Goal: Task Accomplishment & Management: Manage account settings

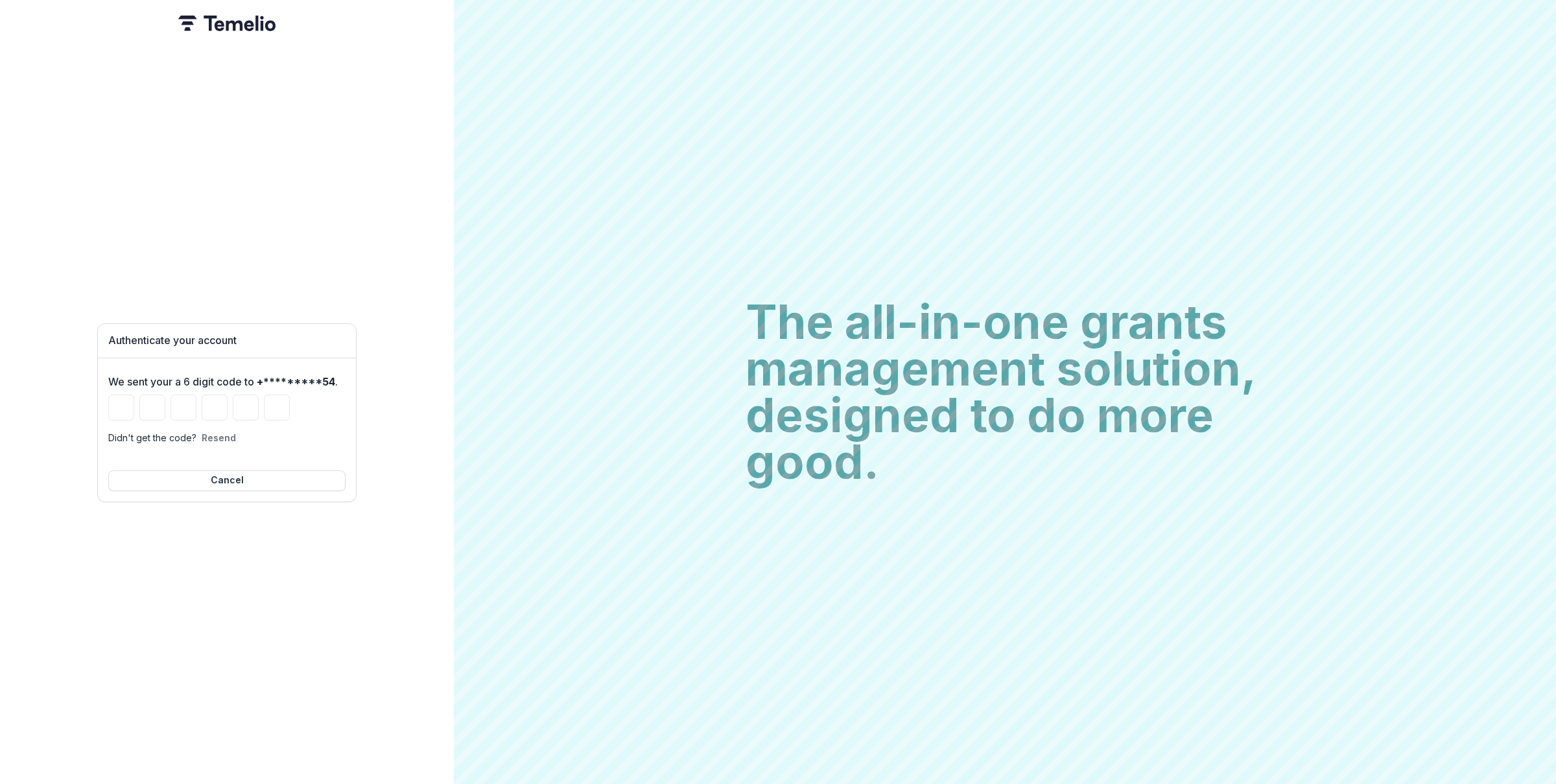
type input "*"
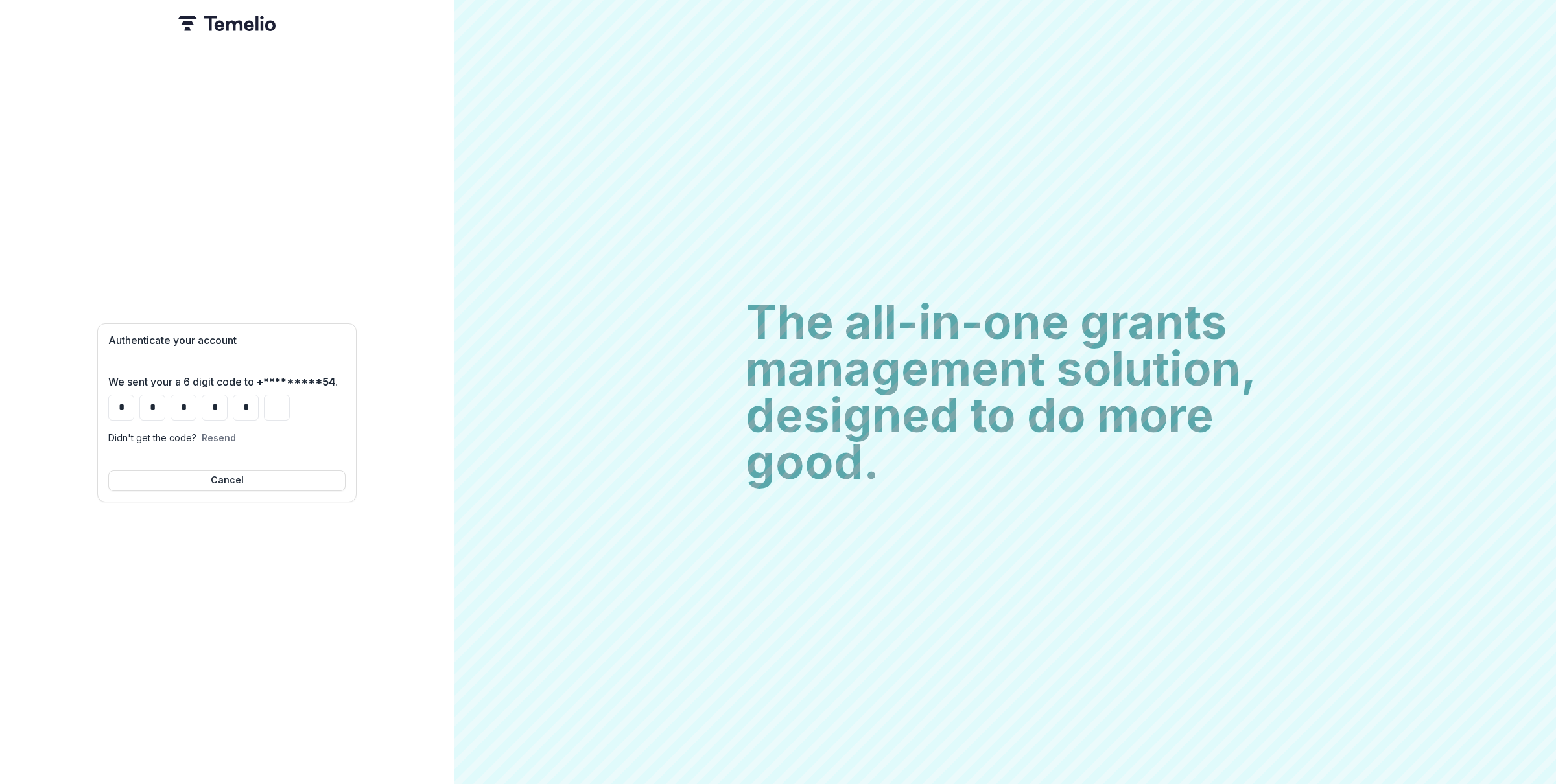
type input "*"
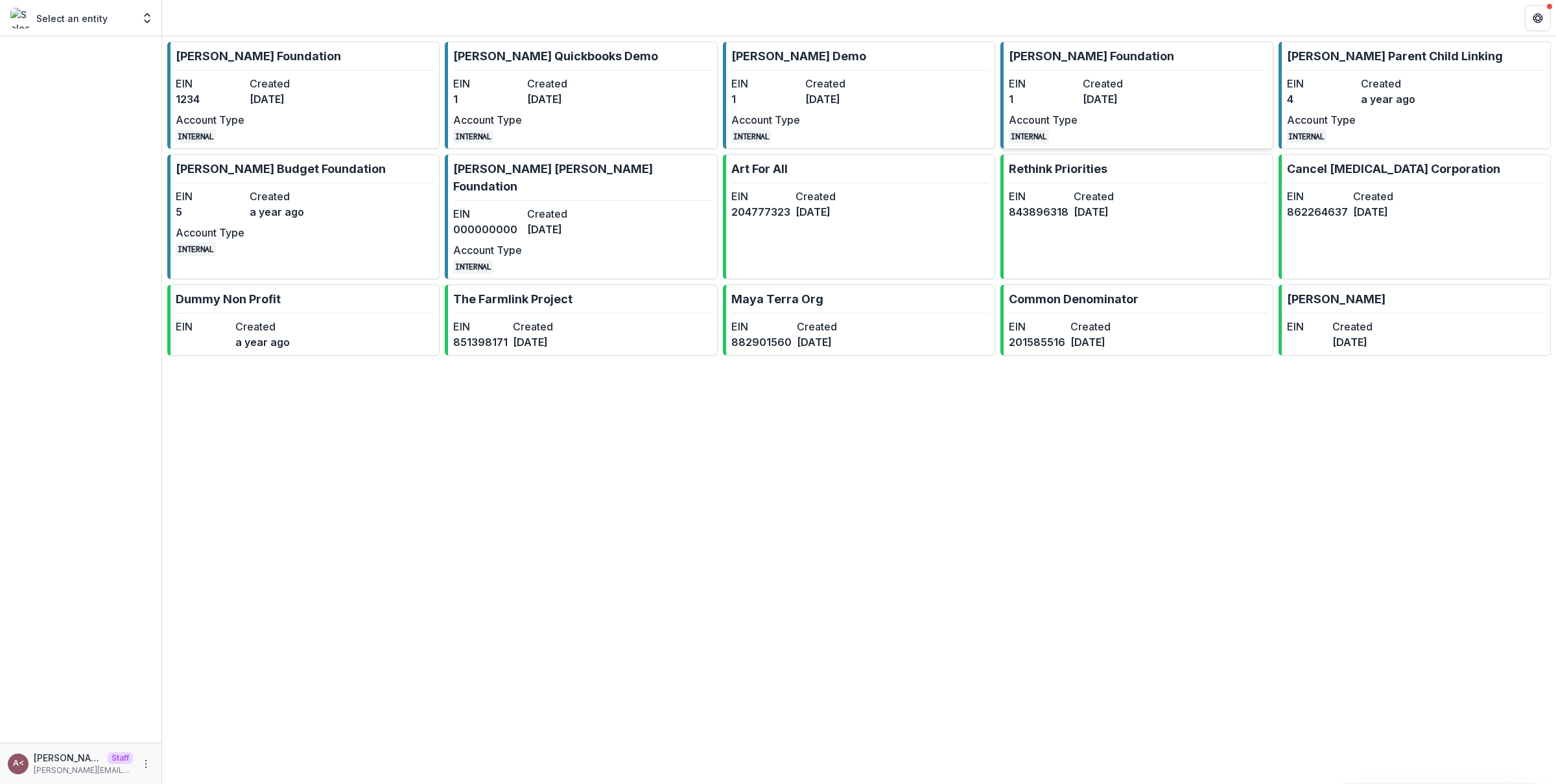
click at [1038, 73] on link "[PERSON_NAME] Foundation EIN 1 Created [DATE] Account Type INTERNAL" at bounding box center [1136, 95] width 272 height 108
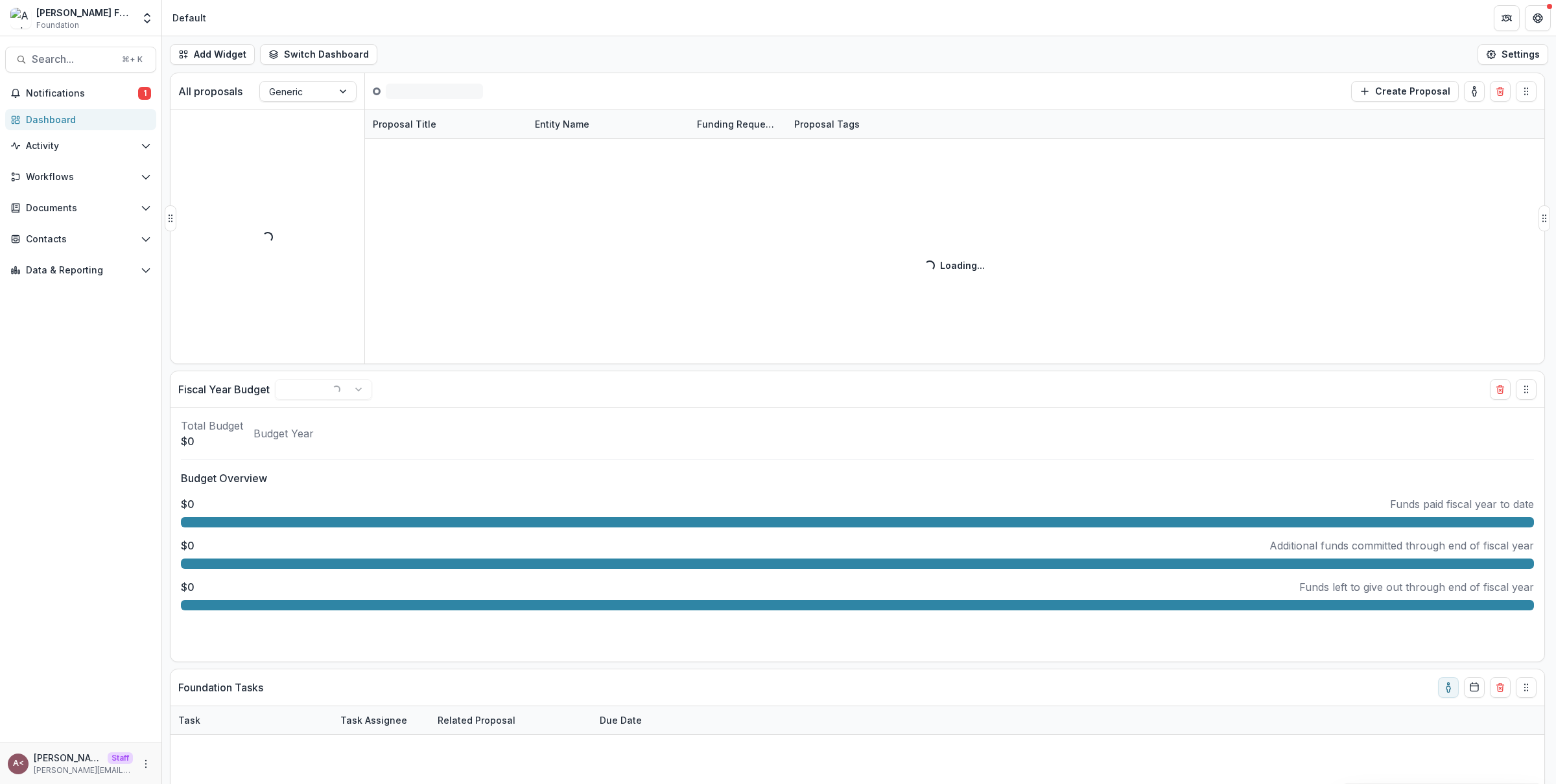
click at [553, 73] on div "All proposals Generic ( 0 ) Create Proposal" at bounding box center [830, 91] width 1319 height 36
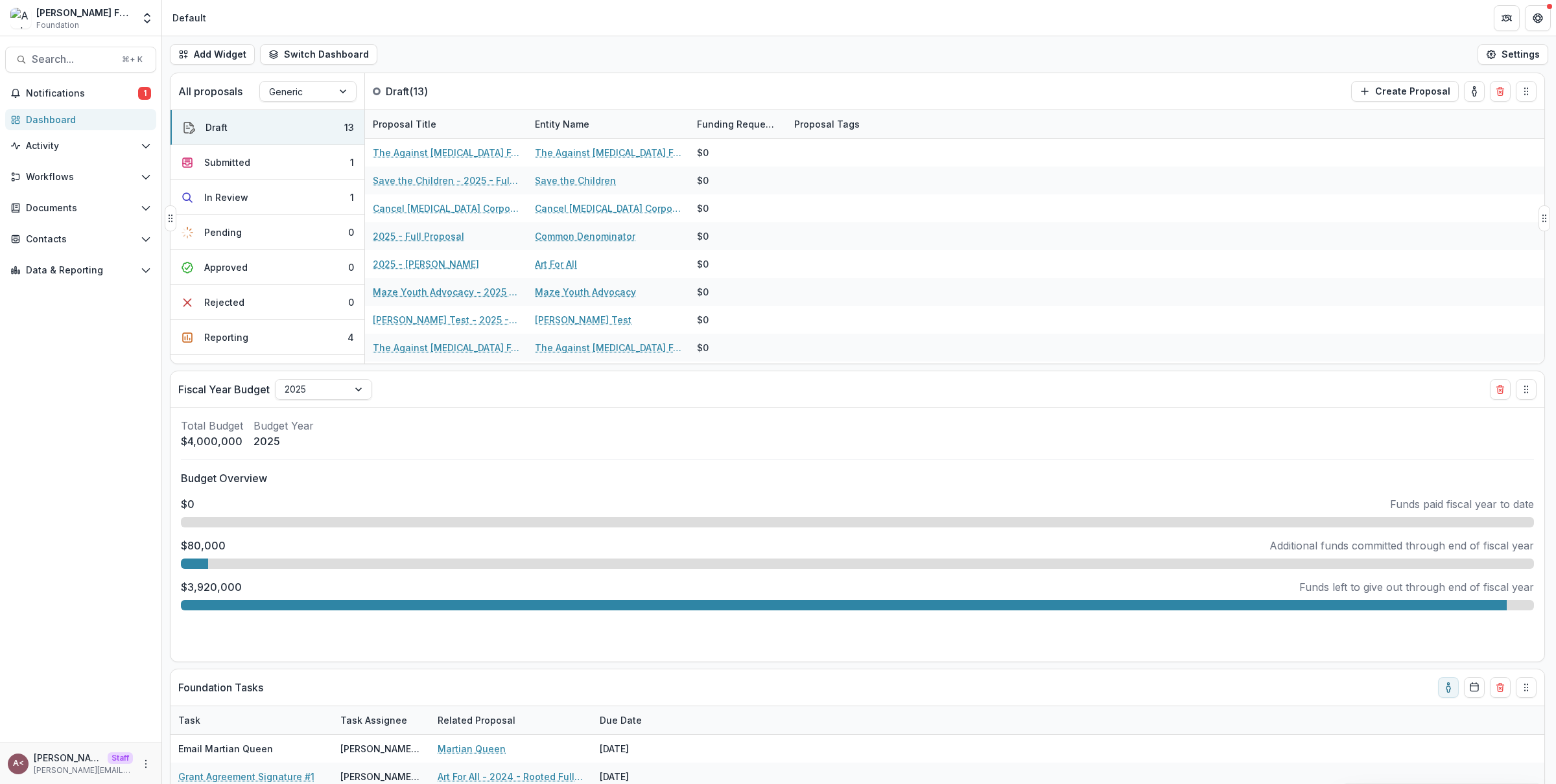
click at [553, 73] on div "All proposals Generic Draft ( 13 ) Create Proposal" at bounding box center [830, 91] width 1319 height 36
click at [752, 76] on div "All proposals Generic Draft ( 13 ) Create Proposal" at bounding box center [830, 91] width 1319 height 36
click at [148, 20] on icon "Open entity switcher" at bounding box center [146, 18] width 13 height 13
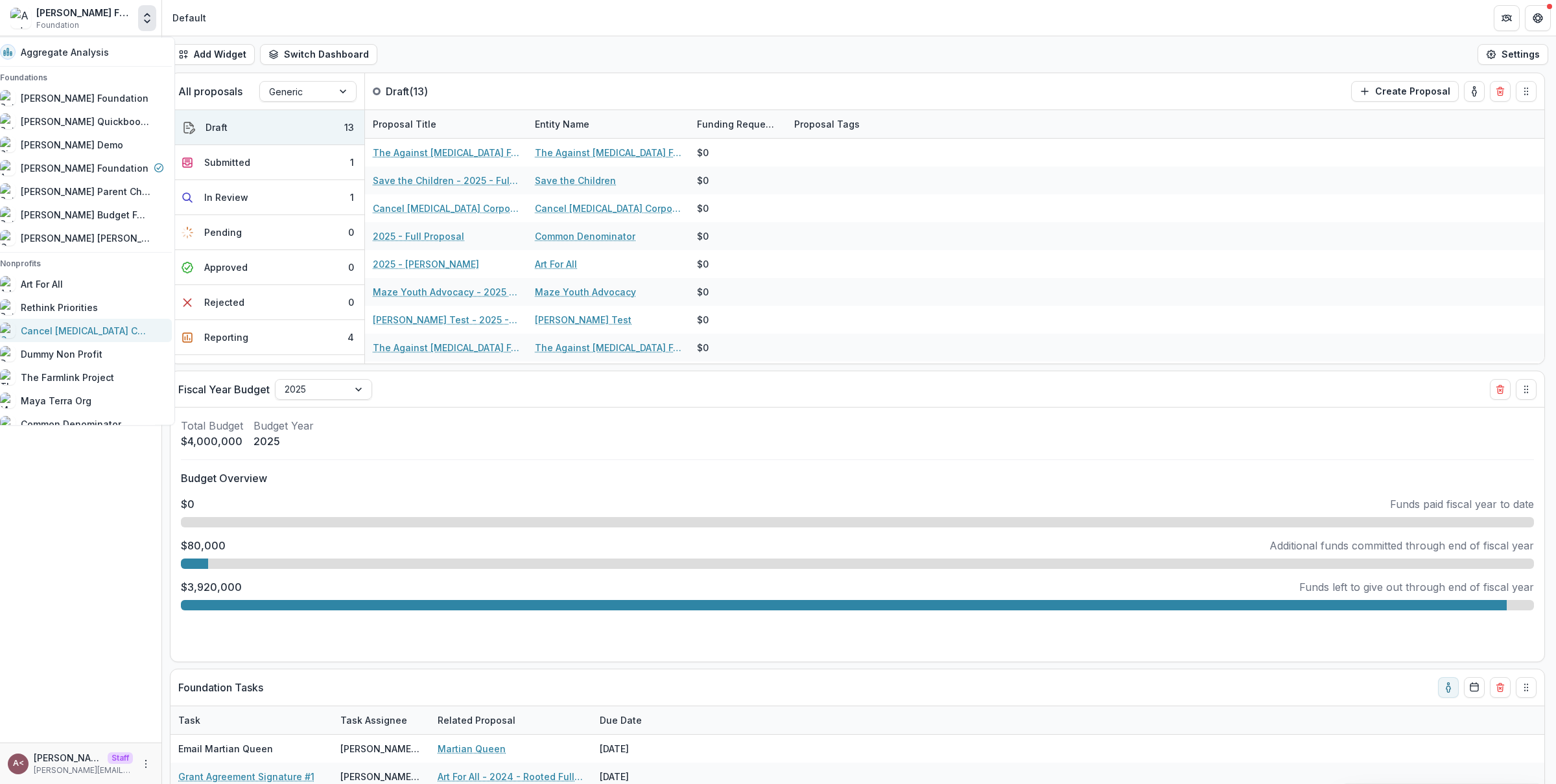
scroll to position [64, 0]
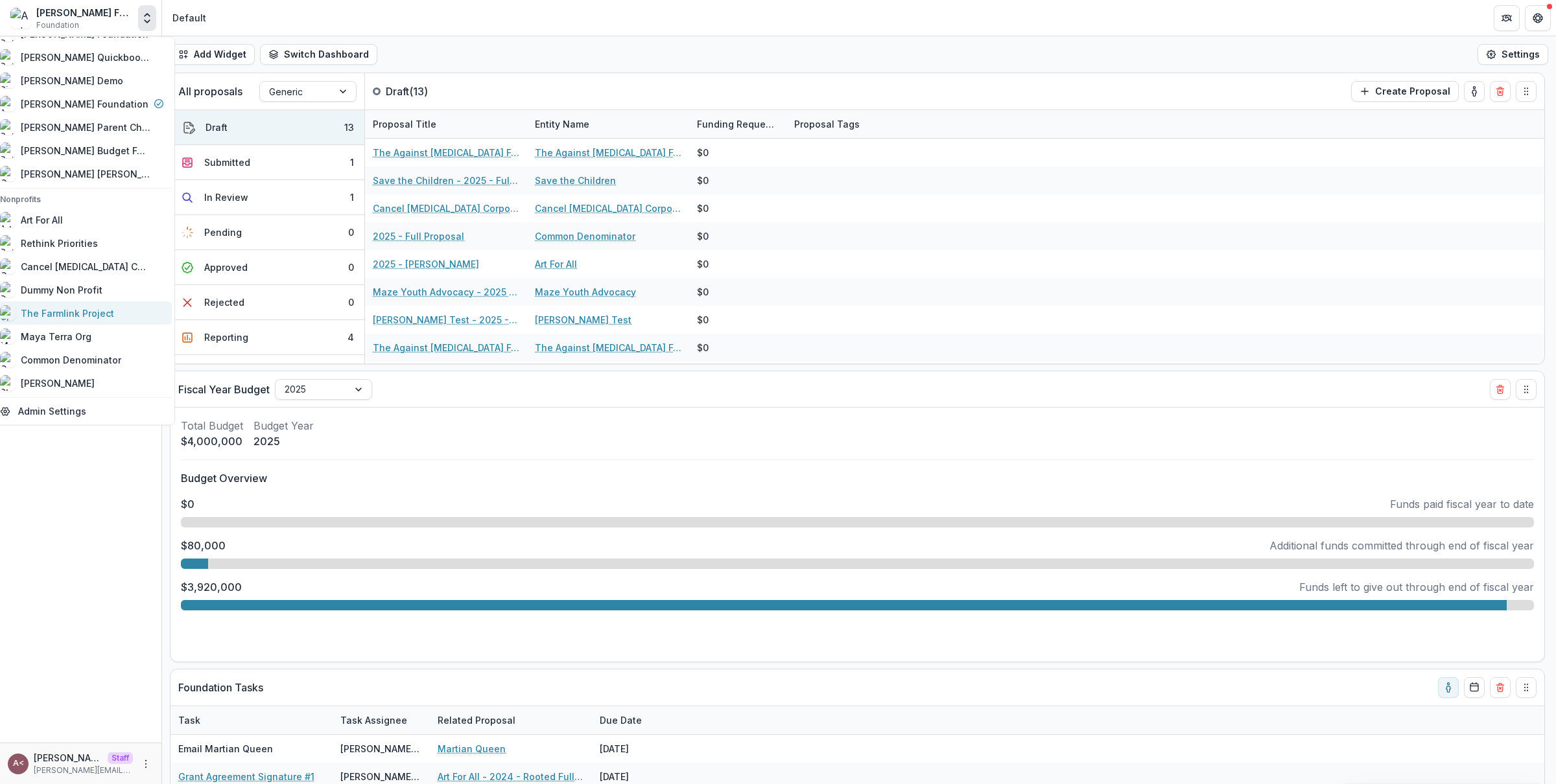
click at [98, 314] on div "The Farmlink Project" at bounding box center [67, 314] width 93 height 14
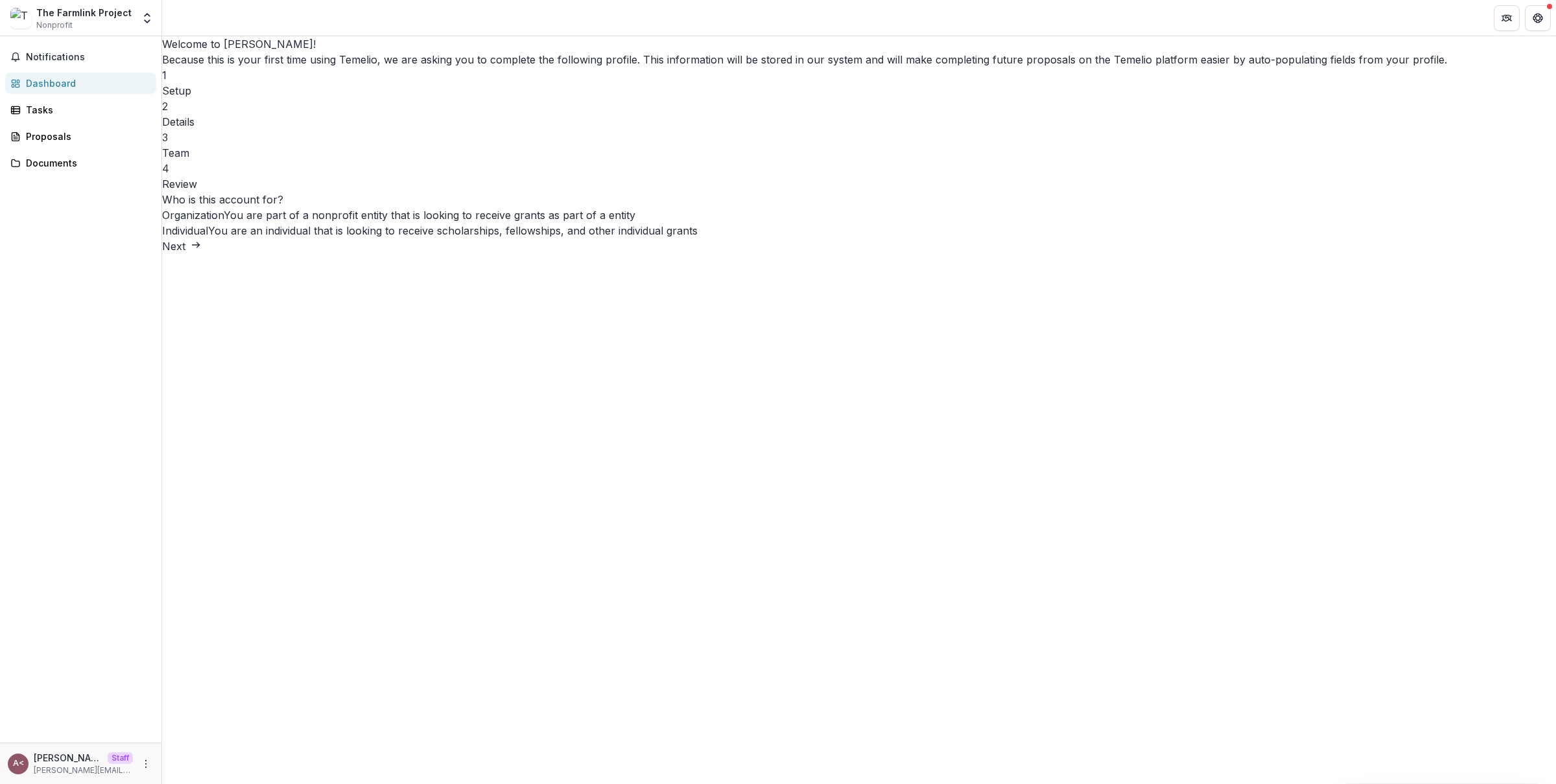
click at [589, 192] on div "Welcome to [PERSON_NAME]! Because this is your first time using Temelio, we are…" at bounding box center [859, 114] width 1394 height 156
click at [711, 67] on p "Because this is your first time using Temelio, we are asking you to complete th…" at bounding box center [859, 59] width 1394 height 16
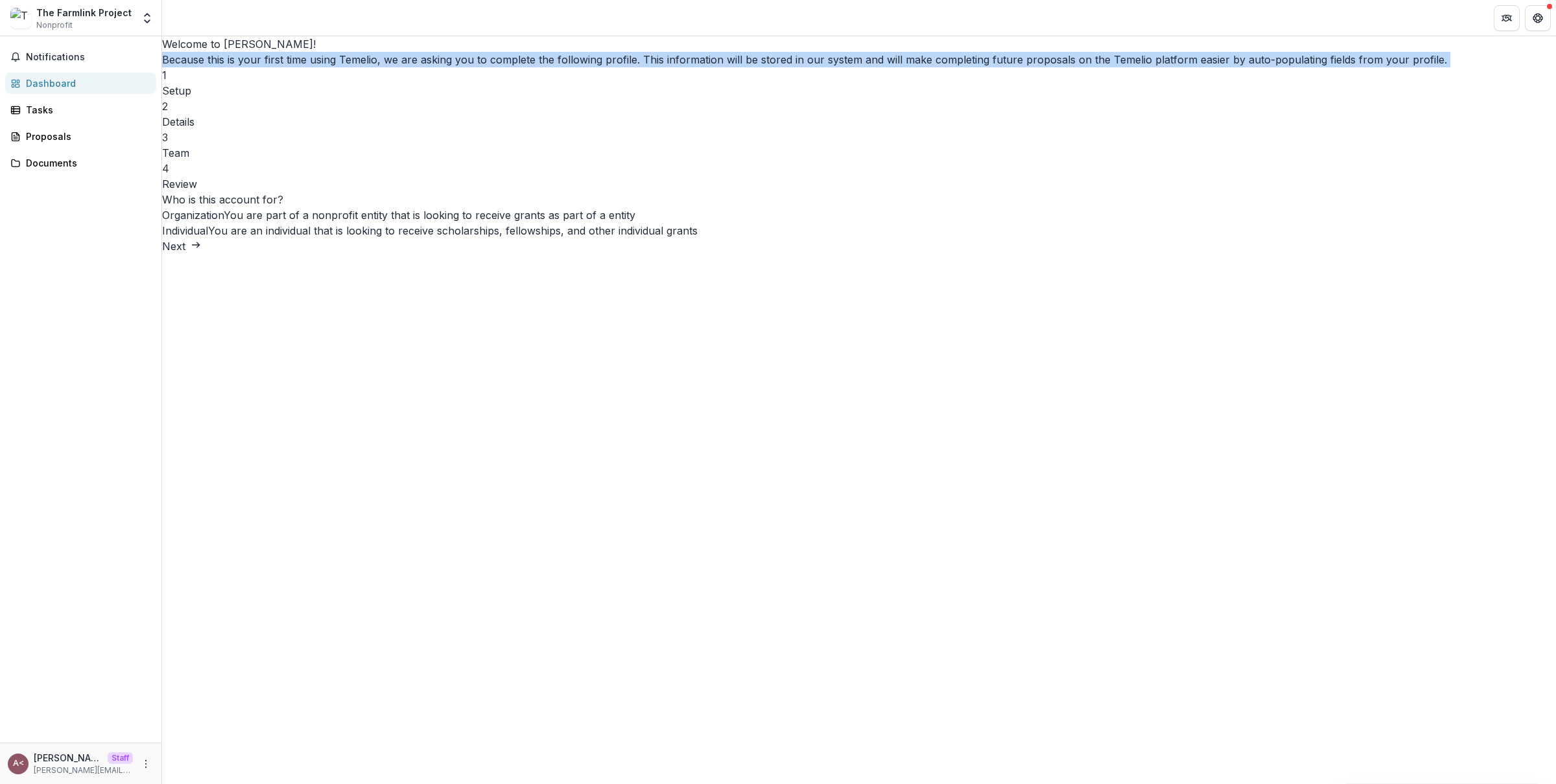
click at [711, 67] on p "Because this is your first time using Temelio, we are asking you to complete th…" at bounding box center [859, 59] width 1394 height 16
click at [733, 67] on p "Because this is your first time using Temelio, we are asking you to complete th…" at bounding box center [859, 59] width 1394 height 16
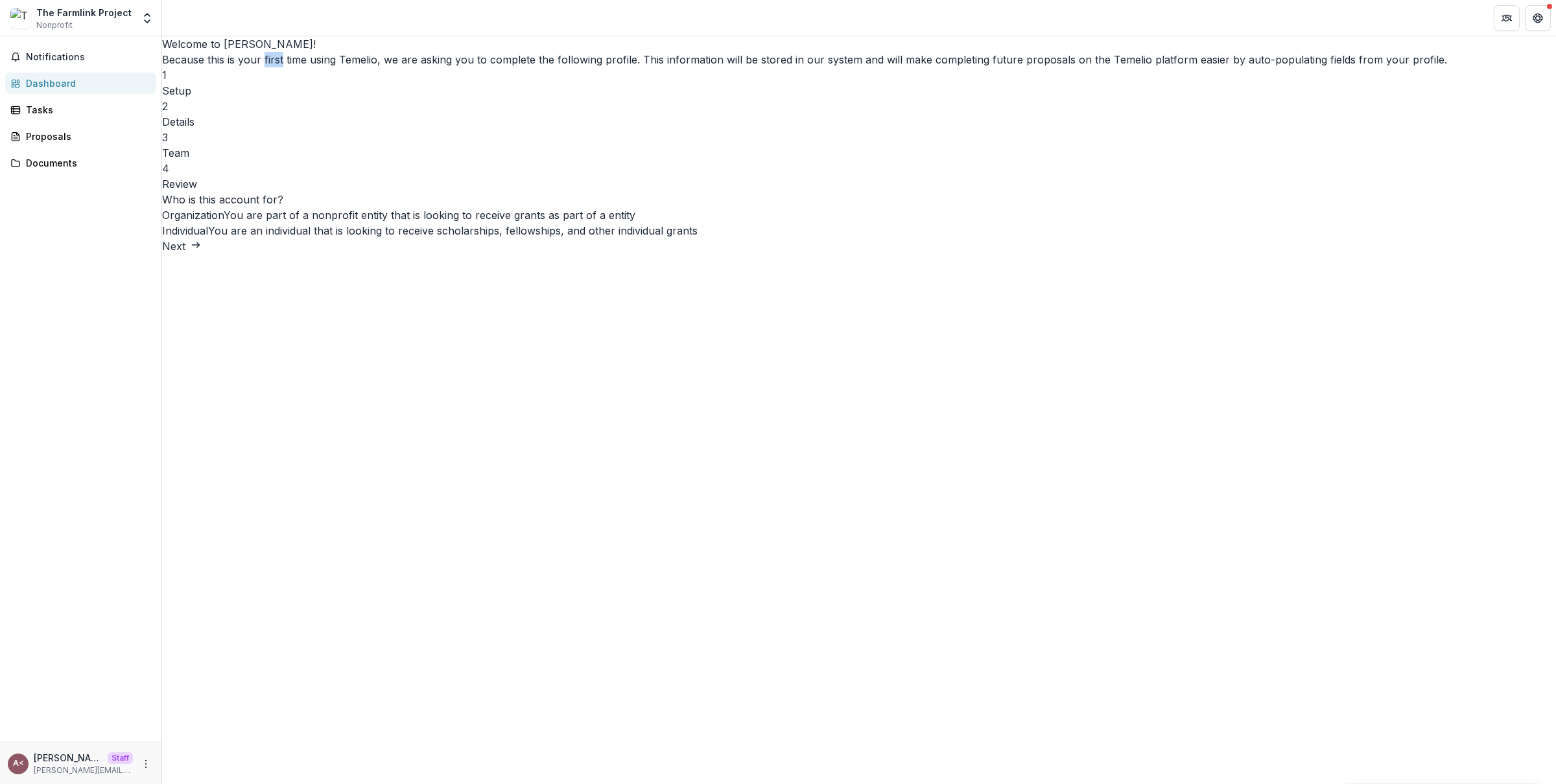
click at [733, 67] on p "Because this is your first time using Temelio, we are asking you to complete th…" at bounding box center [859, 59] width 1394 height 16
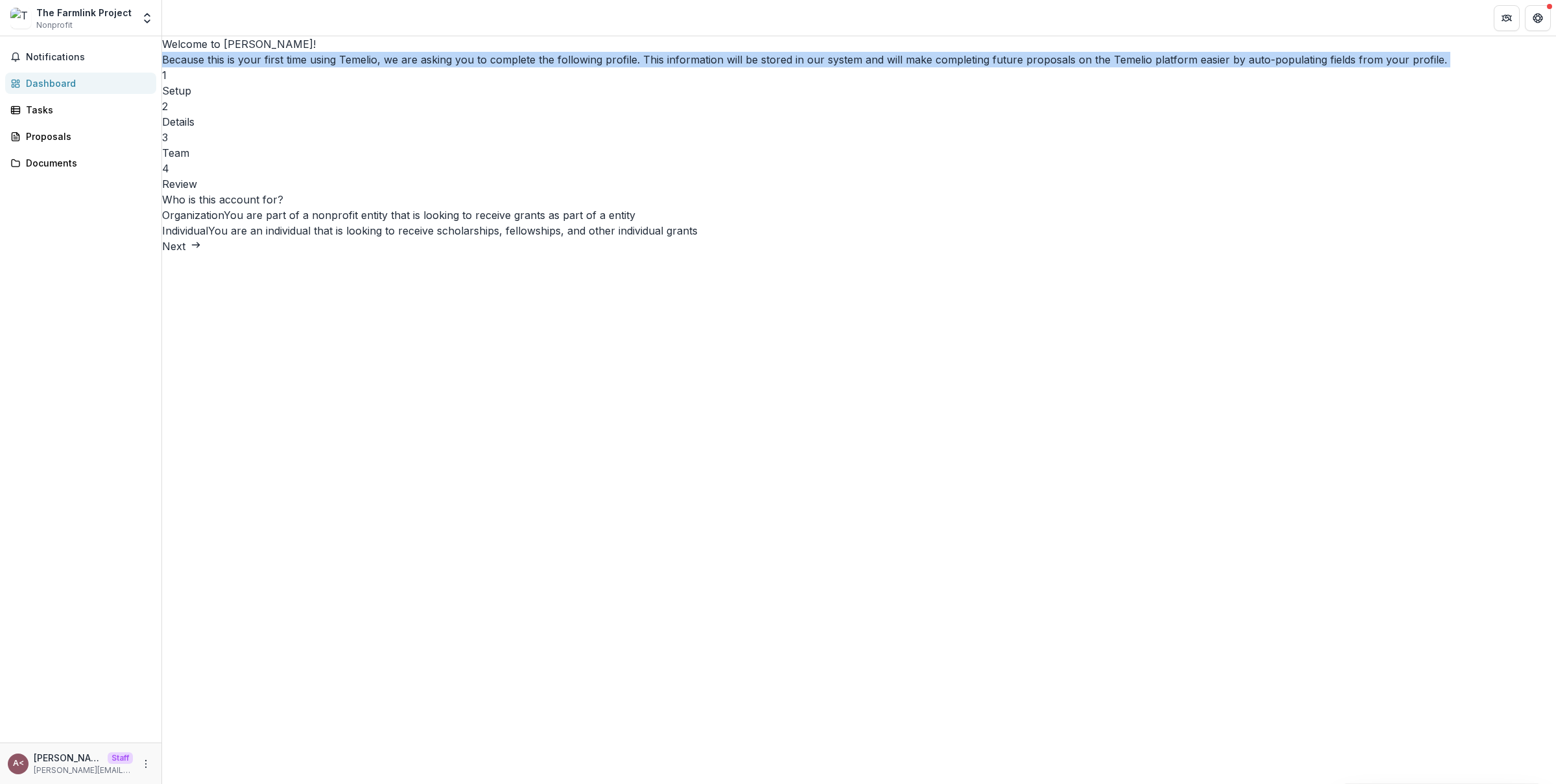
click at [733, 67] on p "Because this is your first time using Temelio, we are asking you to complete th…" at bounding box center [859, 59] width 1394 height 16
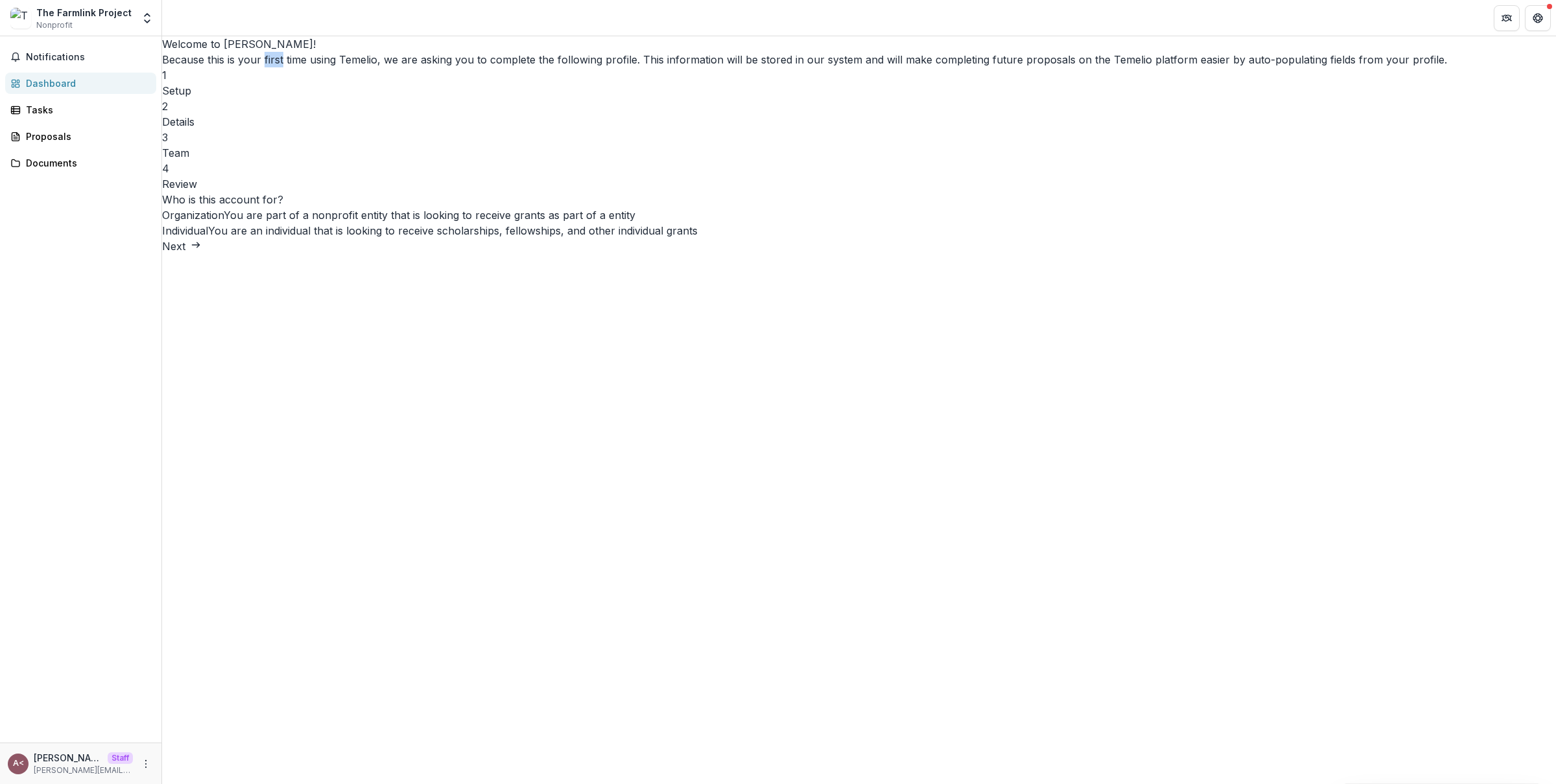
click at [733, 67] on p "Because this is your first time using Temelio, we are asking you to complete th…" at bounding box center [859, 59] width 1394 height 16
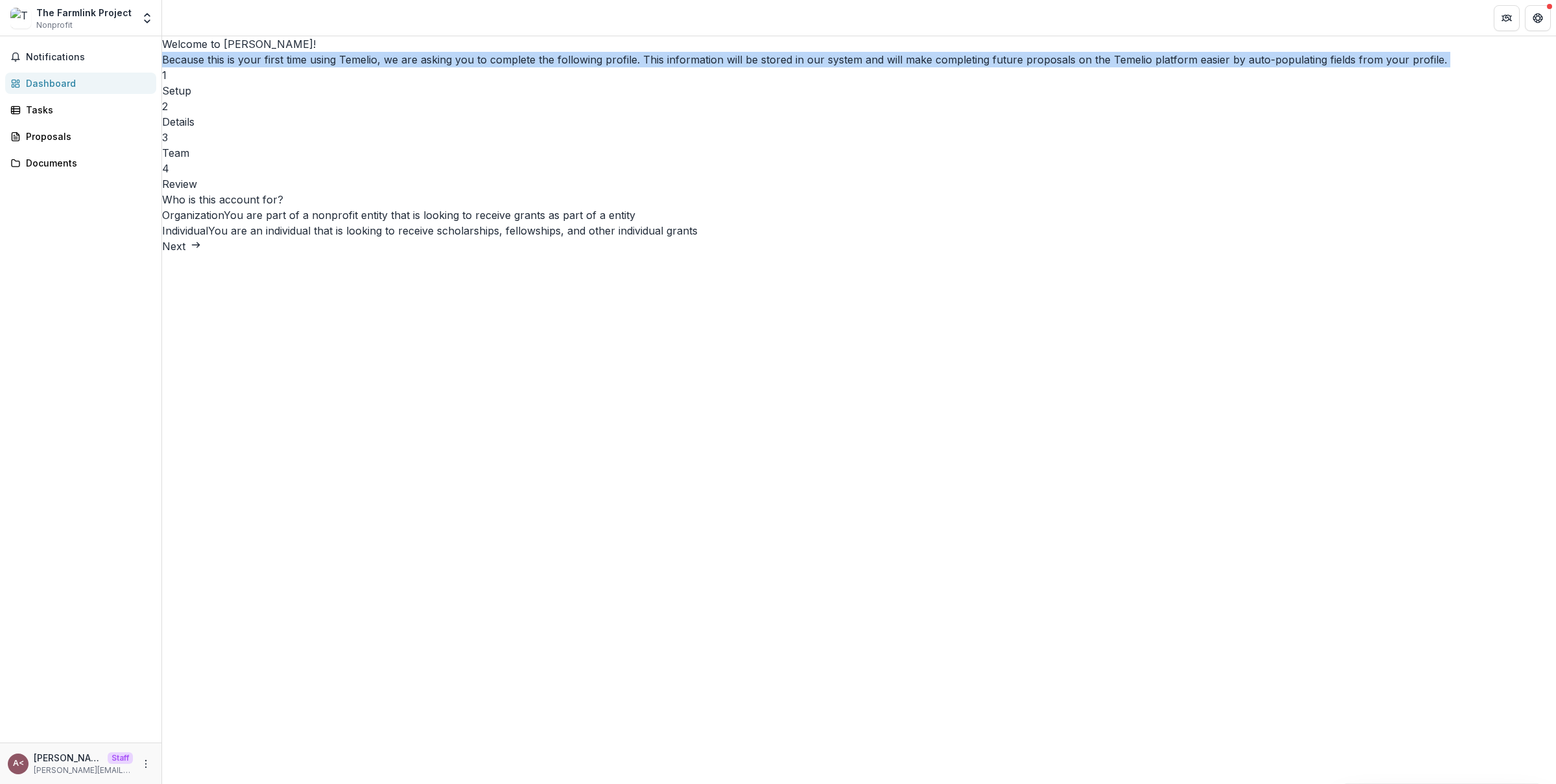
click at [733, 67] on p "Because this is your first time using Temelio, we are asking you to complete th…" at bounding box center [859, 59] width 1394 height 16
click at [754, 67] on p "Because this is your first time using Temelio, we are asking you to complete th…" at bounding box center [859, 59] width 1394 height 16
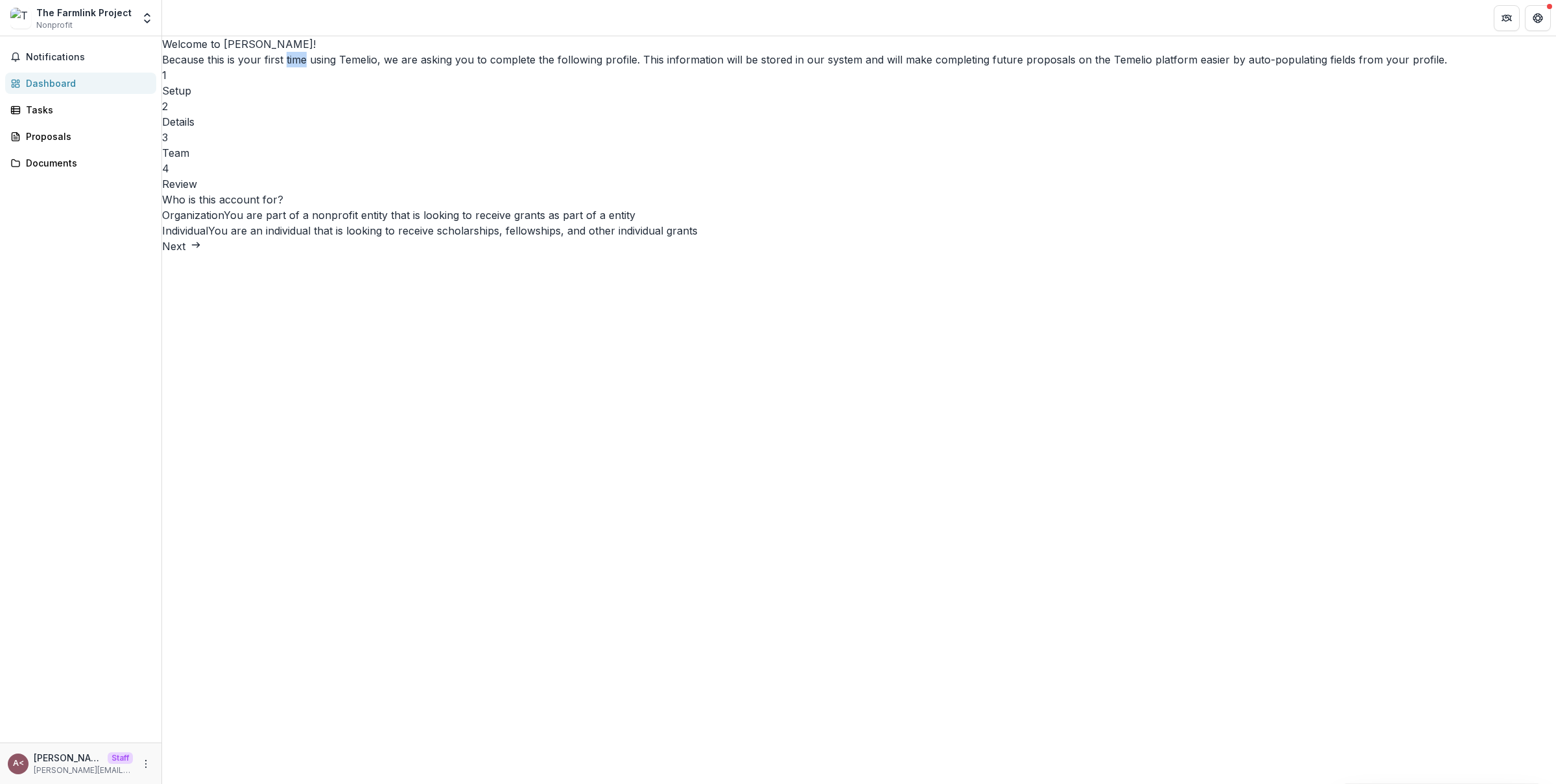
click at [754, 67] on p "Because this is your first time using Temelio, we are asking you to complete th…" at bounding box center [859, 59] width 1394 height 16
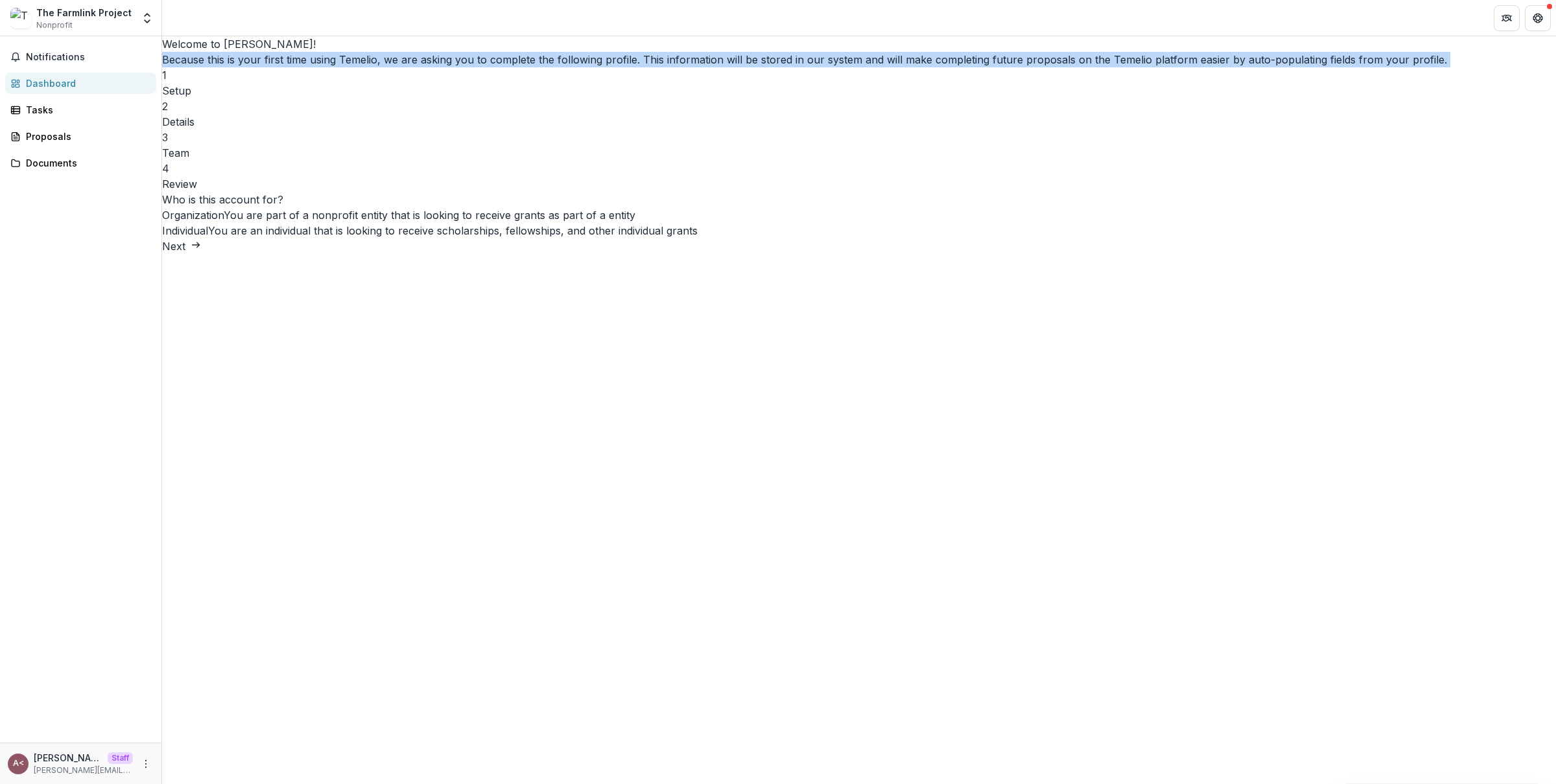
click at [754, 67] on p "Because this is your first time using Temelio, we are asking you to complete th…" at bounding box center [859, 59] width 1394 height 16
click at [769, 67] on p "Because this is your first time using Temelio, we are asking you to complete th…" at bounding box center [859, 59] width 1394 height 16
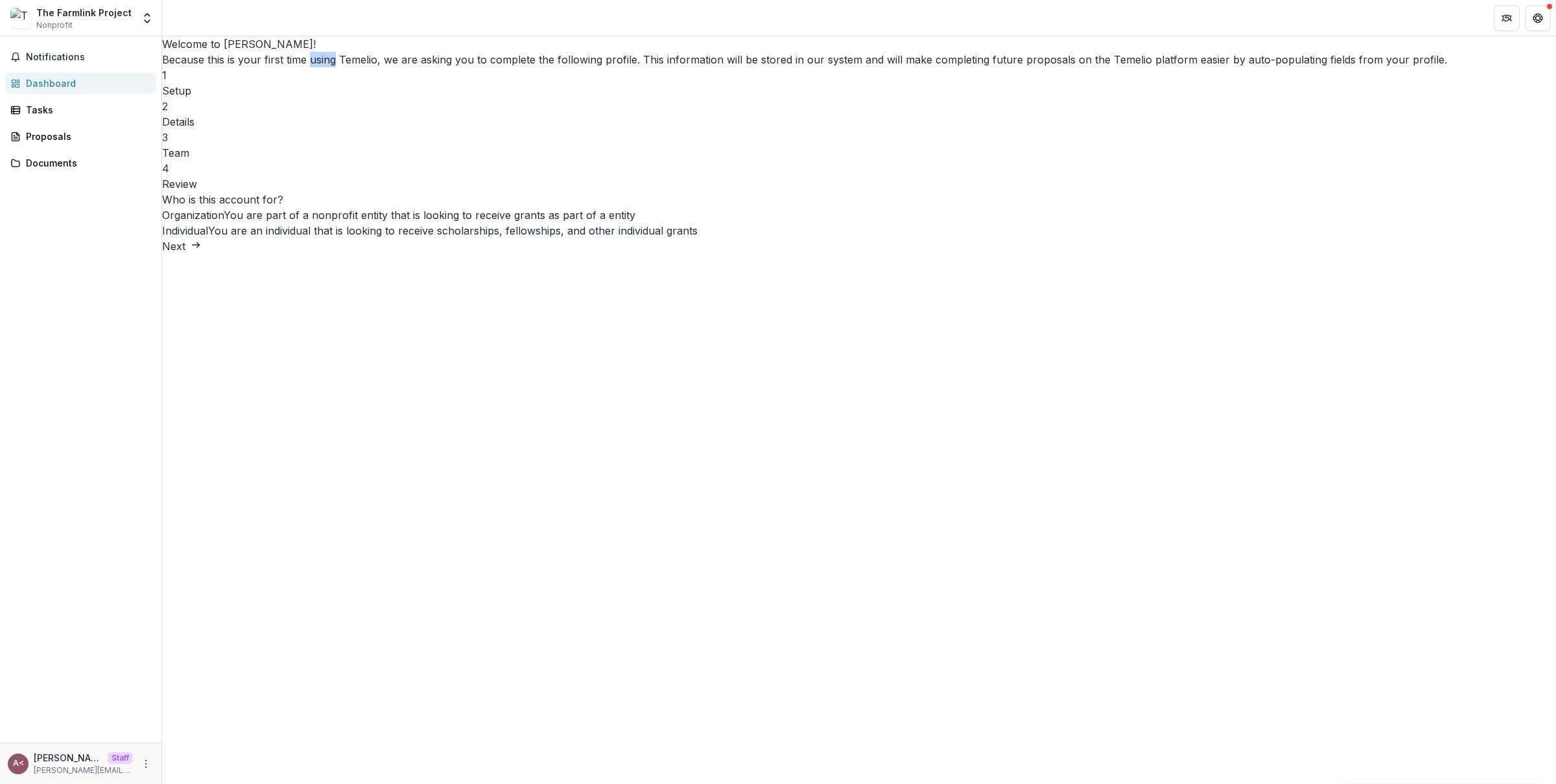
click at [769, 67] on p "Because this is your first time using Temelio, we are asking you to complete th…" at bounding box center [859, 59] width 1394 height 16
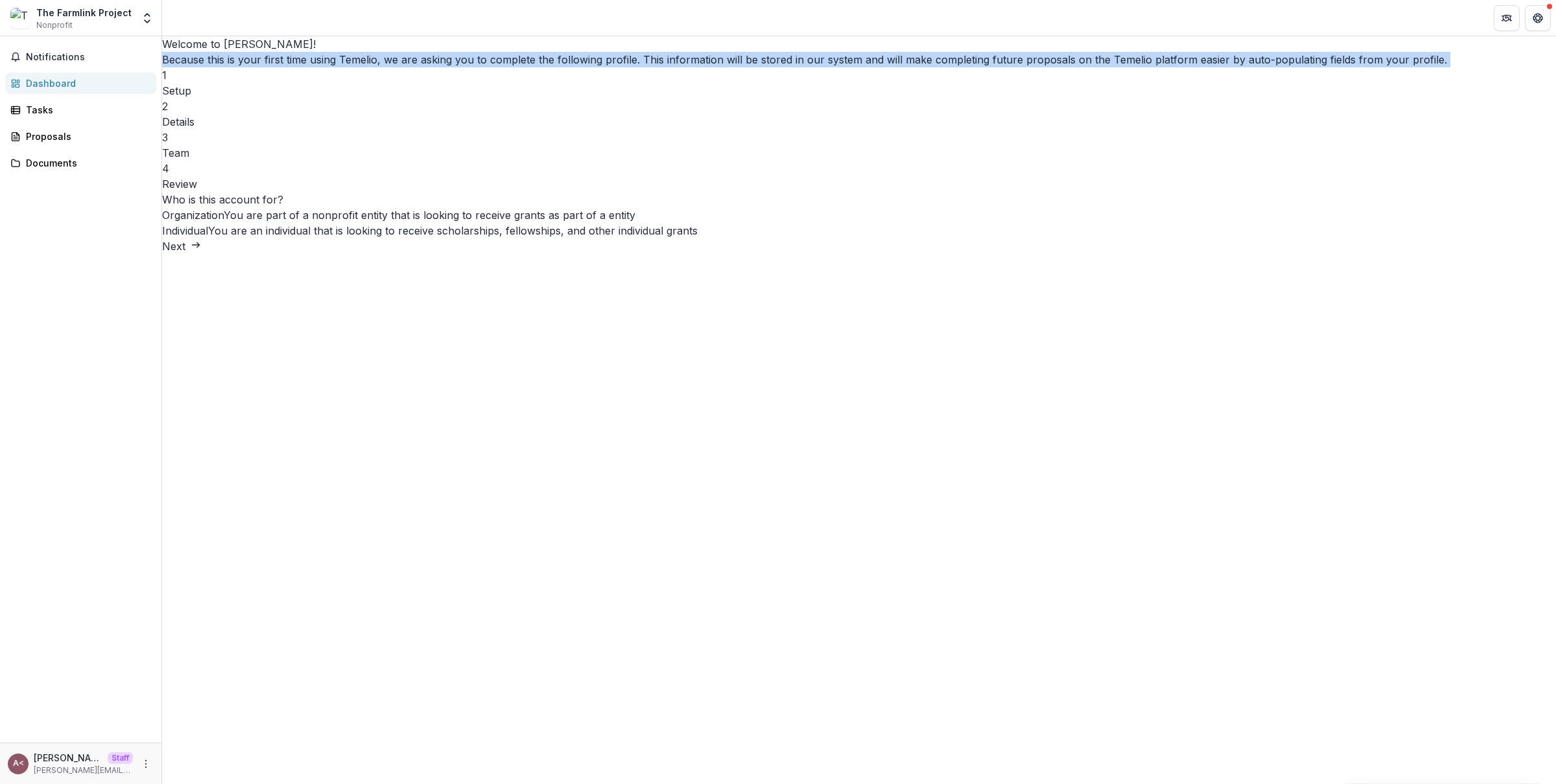
click at [769, 67] on p "Because this is your first time using Temelio, we are asking you to complete th…" at bounding box center [859, 59] width 1394 height 16
click at [722, 67] on p "Because this is your first time using Temelio, we are asking you to complete th…" at bounding box center [859, 59] width 1394 height 16
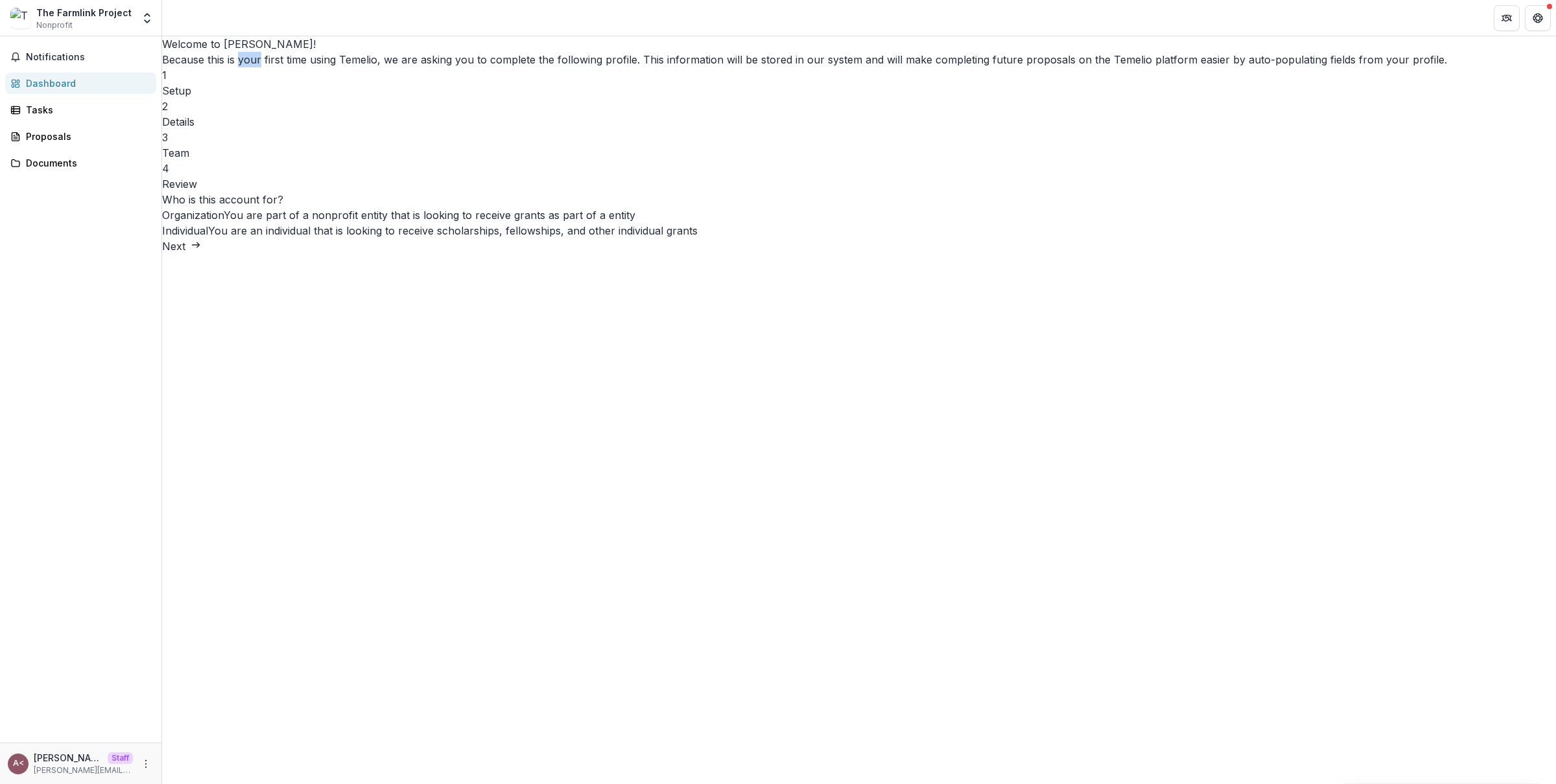
click at [722, 67] on p "Because this is your first time using Temelio, we are asking you to complete th…" at bounding box center [859, 59] width 1394 height 16
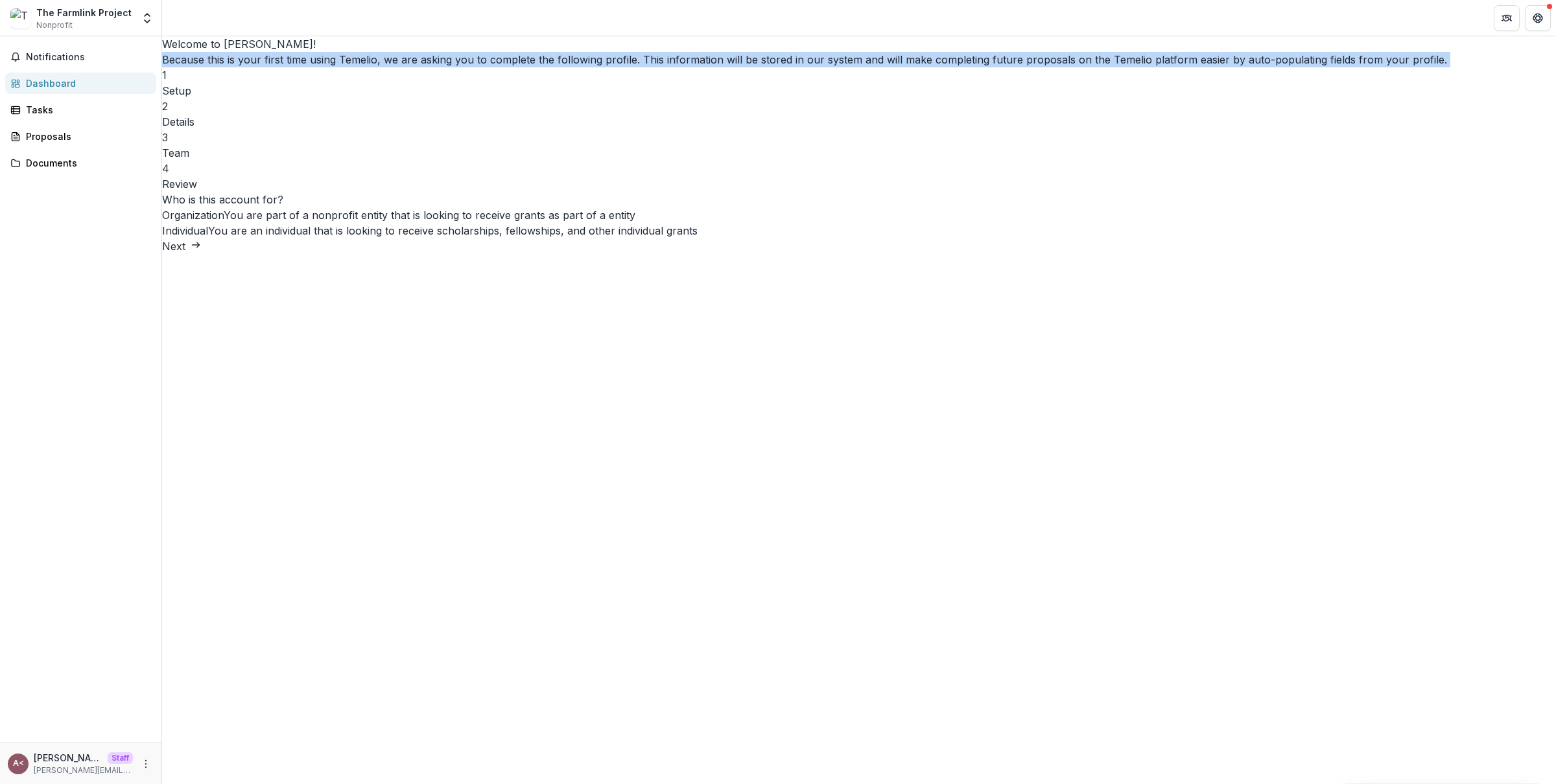
click at [722, 67] on p "Because this is your first time using Temelio, we are asking you to complete th…" at bounding box center [859, 59] width 1394 height 16
click at [768, 67] on p "Because this is your first time using Temelio, we are asking you to complete th…" at bounding box center [859, 59] width 1394 height 16
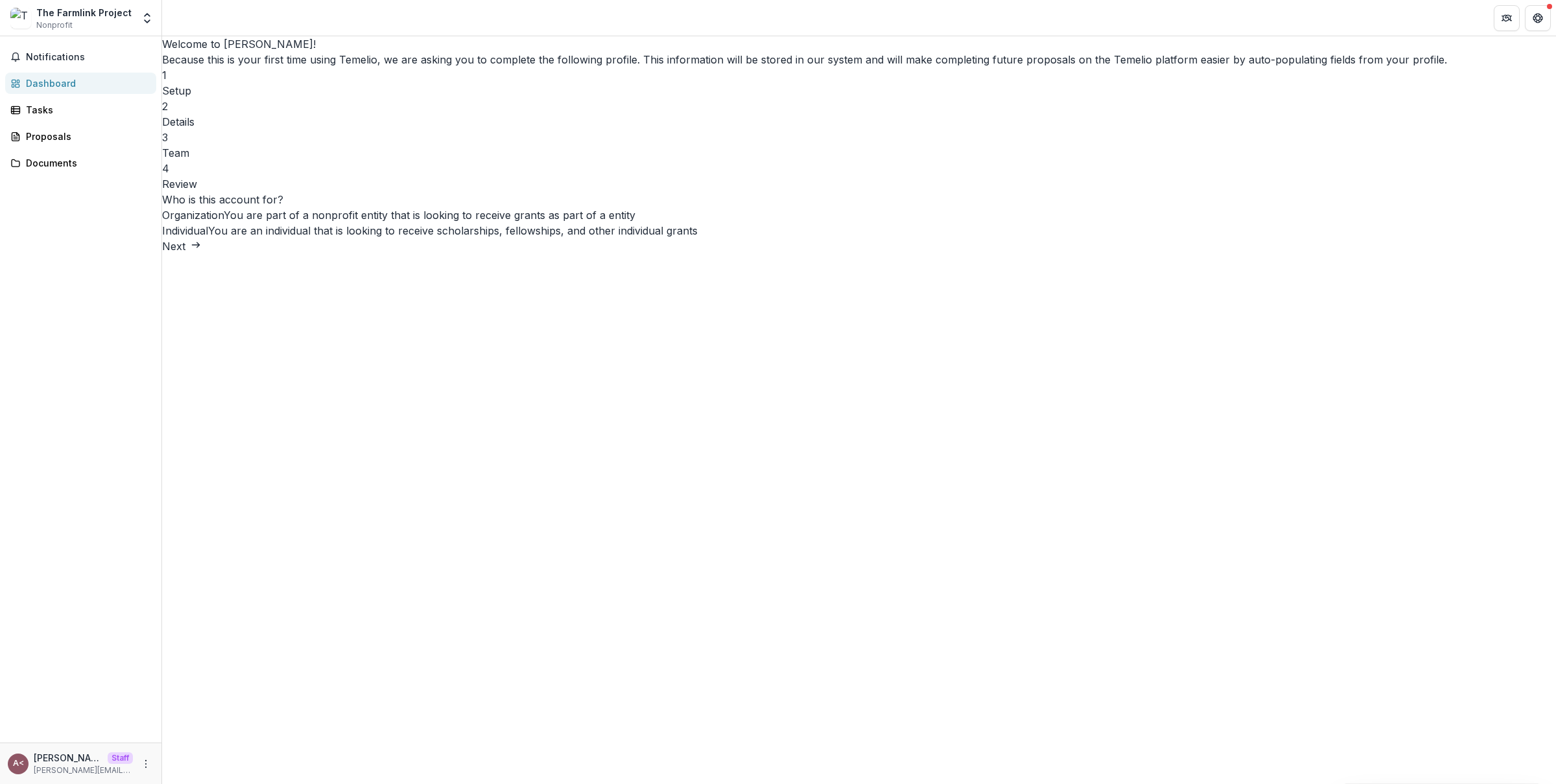
click at [714, 182] on div "Welcome to [PERSON_NAME]! Because this is your first time using Temelio, we are…" at bounding box center [859, 114] width 1394 height 156
click at [743, 134] on div "Welcome to [PERSON_NAME]! Because this is your first time using Temelio, we are…" at bounding box center [859, 145] width 1394 height 218
click at [634, 97] on div "Welcome to [PERSON_NAME]! Because this is your first time using Temelio, we are…" at bounding box center [859, 145] width 1394 height 218
click at [812, 171] on div "Welcome to [PERSON_NAME]! Because this is your first time using Temelio, we are…" at bounding box center [859, 114] width 1394 height 156
